Goal: Check status: Check status

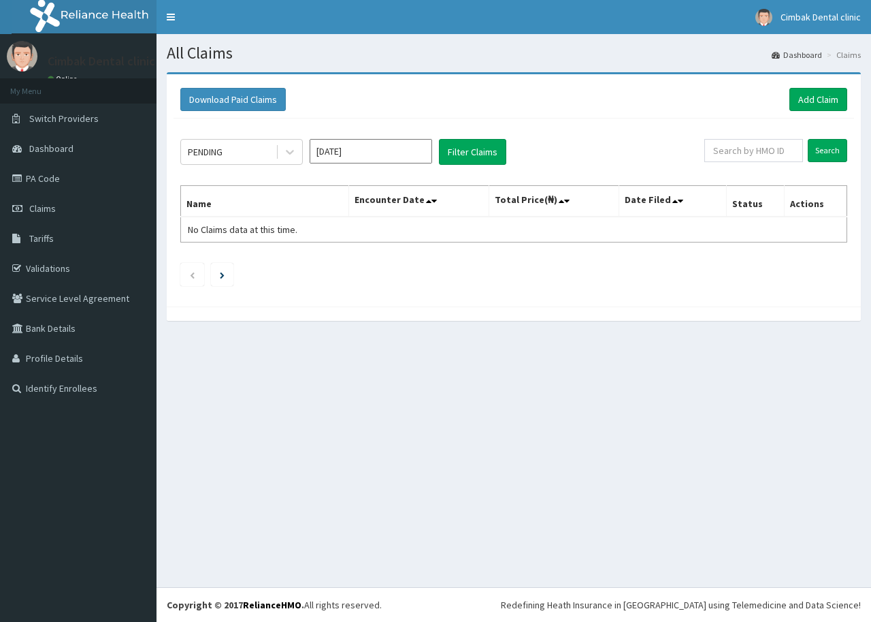
click at [301, 146] on div at bounding box center [290, 152] width 25 height 25
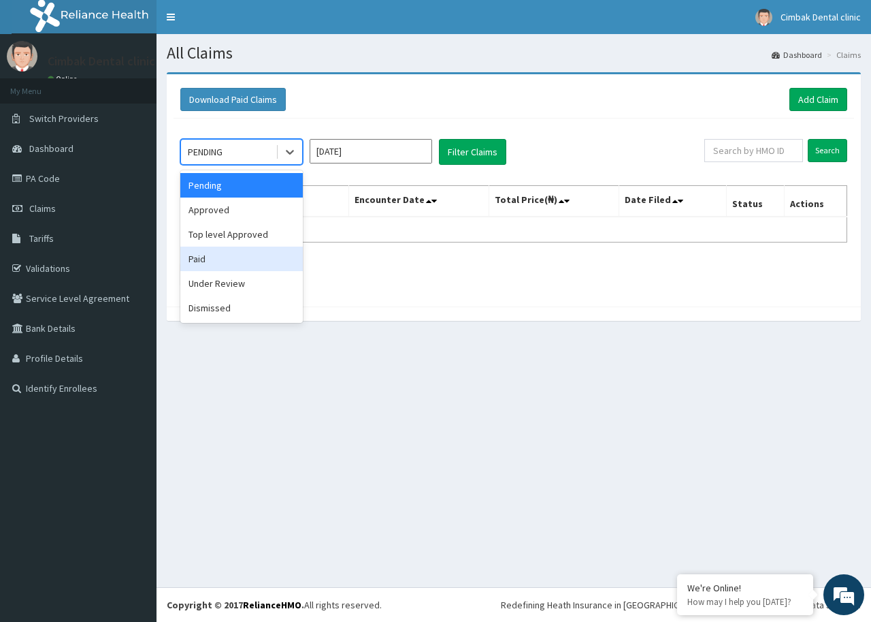
click at [262, 252] on div "Paid" at bounding box center [241, 258] width 123 height 25
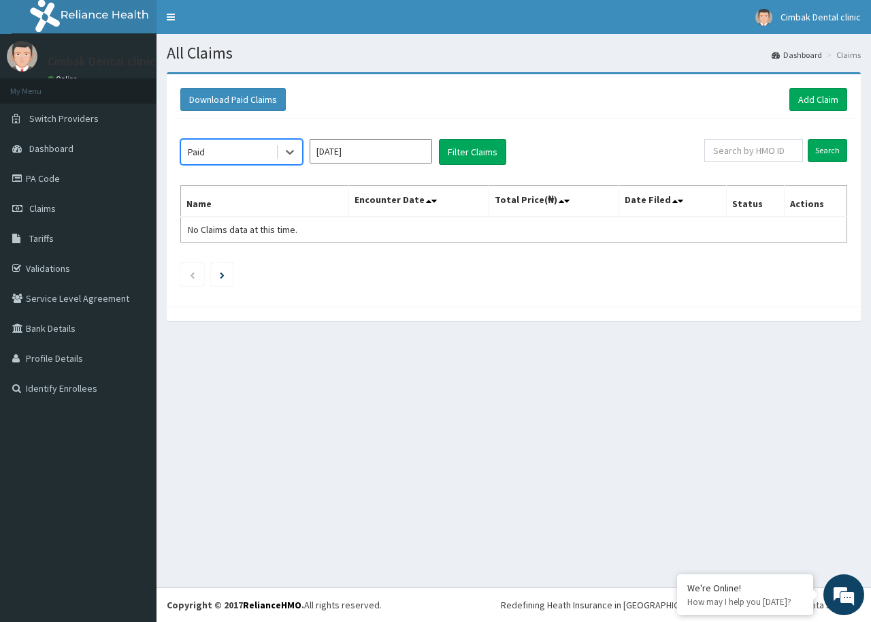
click at [427, 148] on input "[DATE]" at bounding box center [371, 151] width 123 height 25
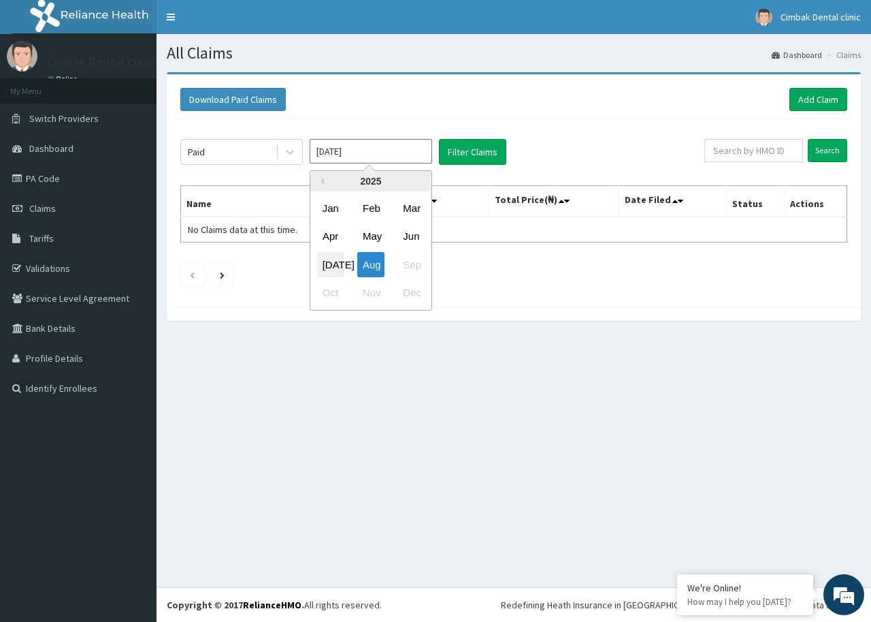
click at [334, 267] on div "[DATE]" at bounding box center [330, 264] width 27 height 25
type input "[DATE]"
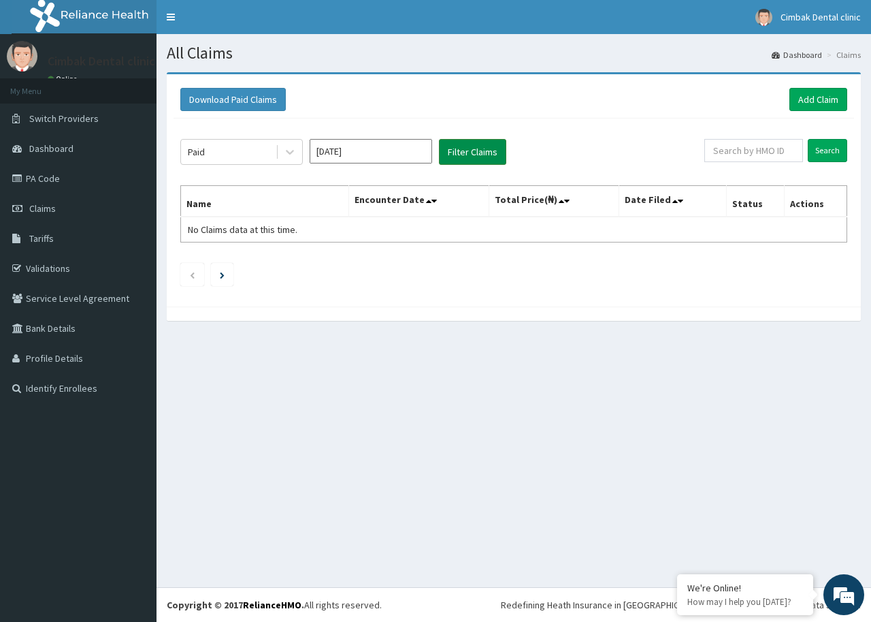
click at [449, 150] on button "Filter Claims" at bounding box center [472, 152] width 67 height 26
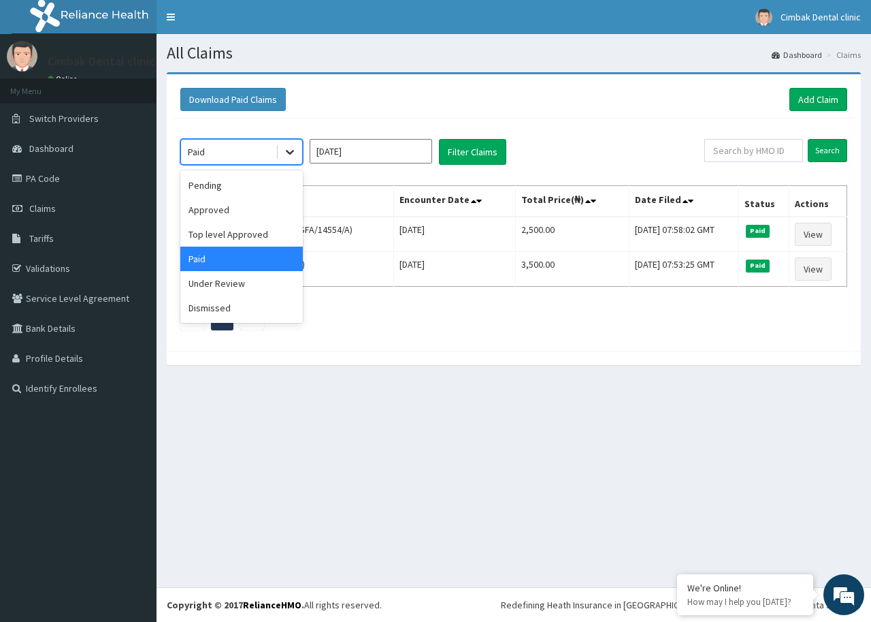
click at [287, 155] on icon at bounding box center [290, 152] width 14 height 14
click at [287, 234] on div "Top level Approved" at bounding box center [241, 234] width 123 height 25
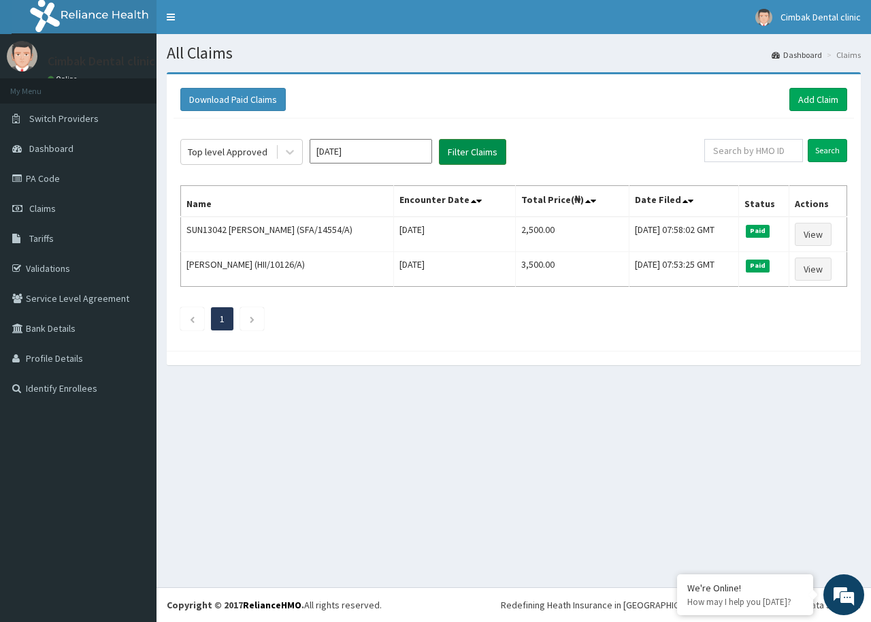
click at [455, 143] on button "Filter Claims" at bounding box center [472, 152] width 67 height 26
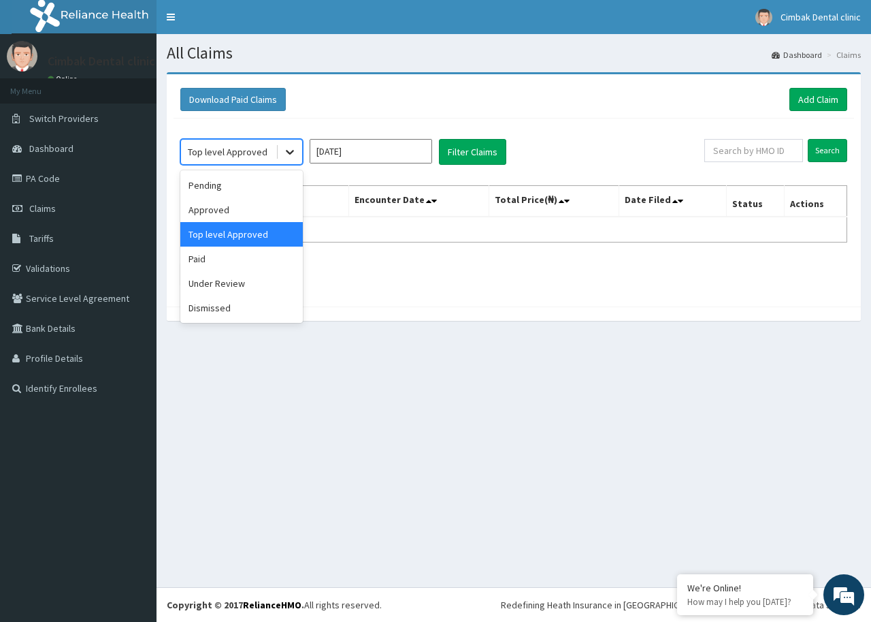
click at [291, 153] on icon at bounding box center [290, 152] width 8 height 5
click at [276, 274] on div "Under Review" at bounding box center [241, 283] width 123 height 25
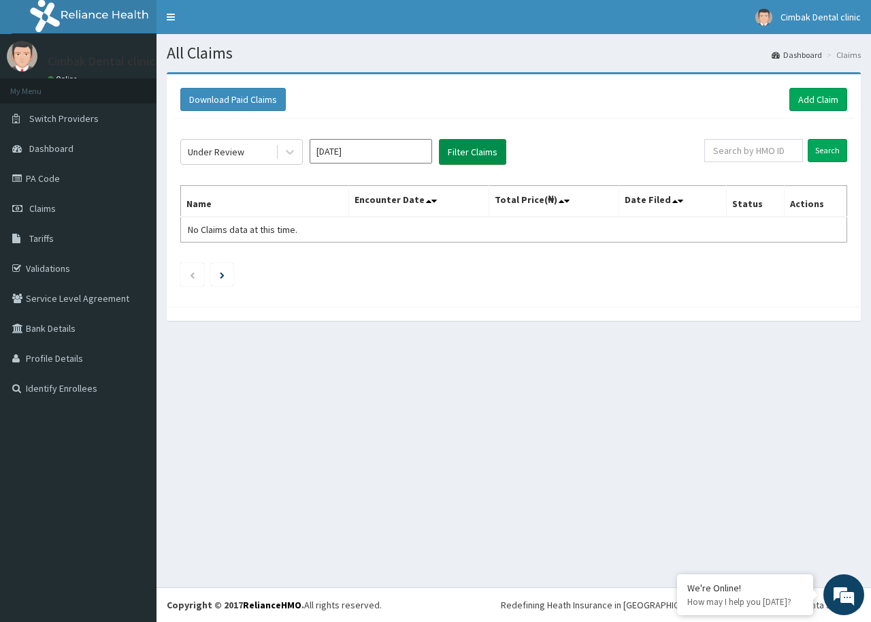
click at [451, 149] on button "Filter Claims" at bounding box center [472, 152] width 67 height 26
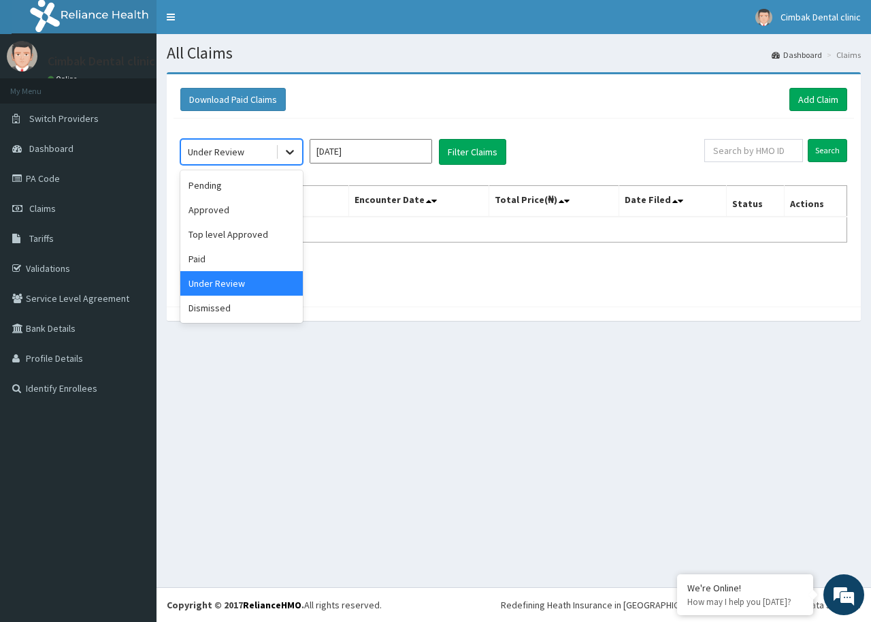
click at [289, 147] on icon at bounding box center [290, 152] width 14 height 14
click at [277, 205] on div "Approved" at bounding box center [241, 209] width 123 height 25
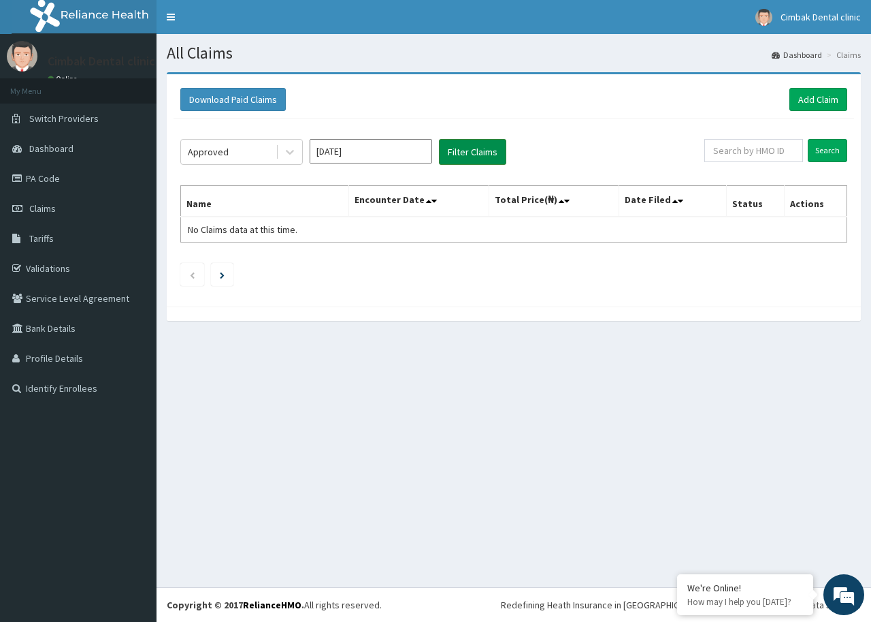
click at [448, 144] on button "Filter Claims" at bounding box center [472, 152] width 67 height 26
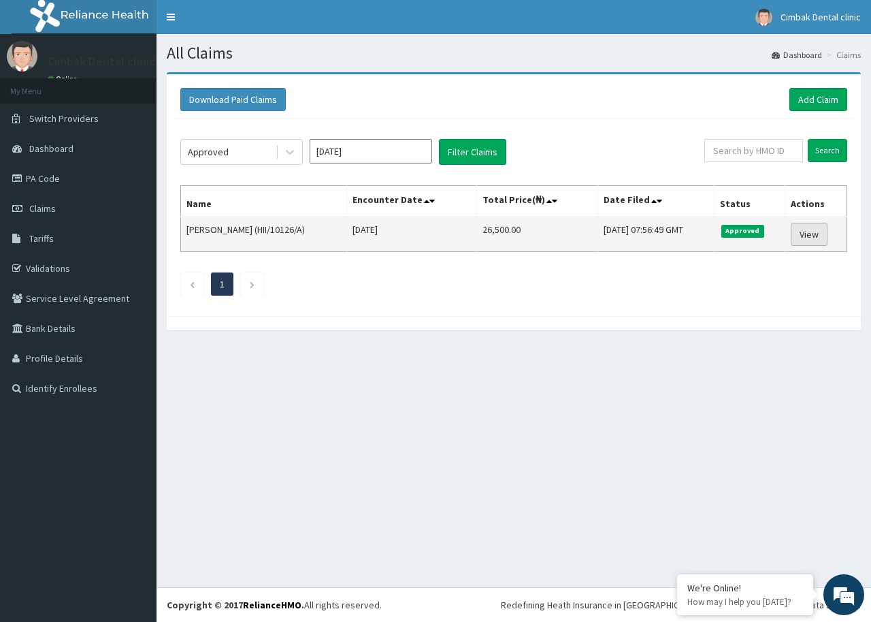
click at [811, 239] on link "View" at bounding box center [809, 234] width 37 height 23
